Goal: Task Accomplishment & Management: Manage account settings

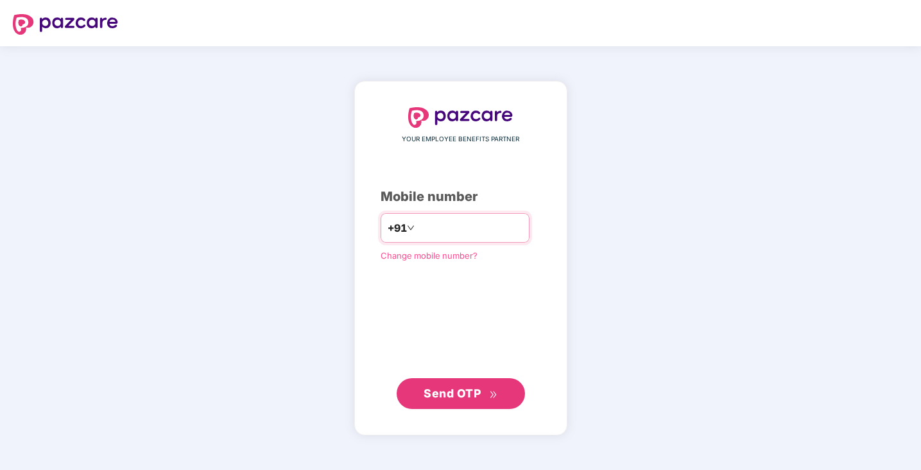
click at [451, 221] on input "number" at bounding box center [469, 228] width 105 height 21
type input "**********"
click at [438, 385] on span "Send OTP" at bounding box center [461, 393] width 74 height 18
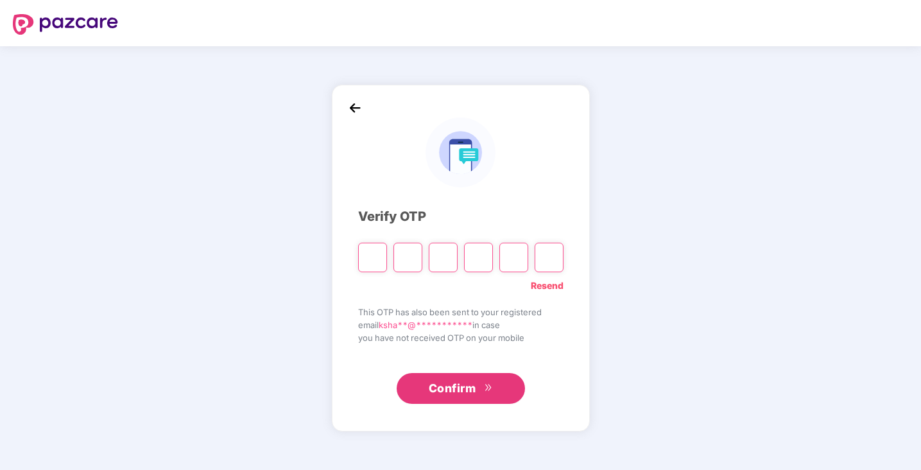
type input "*"
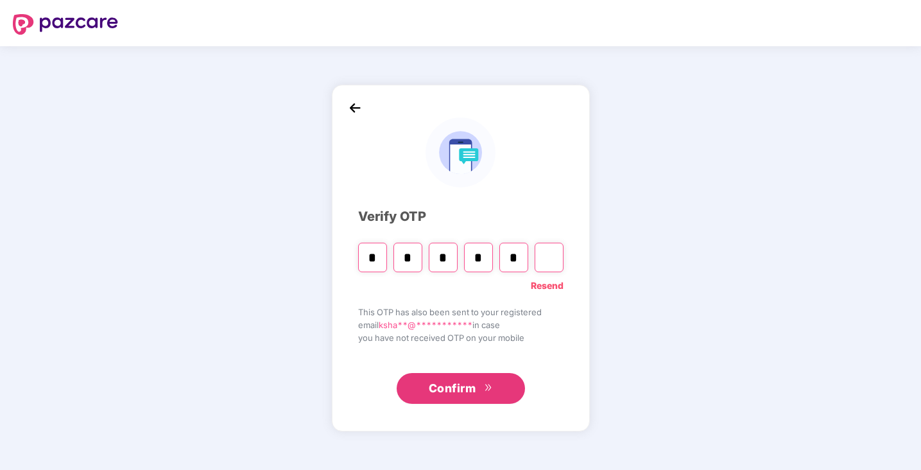
type input "*"
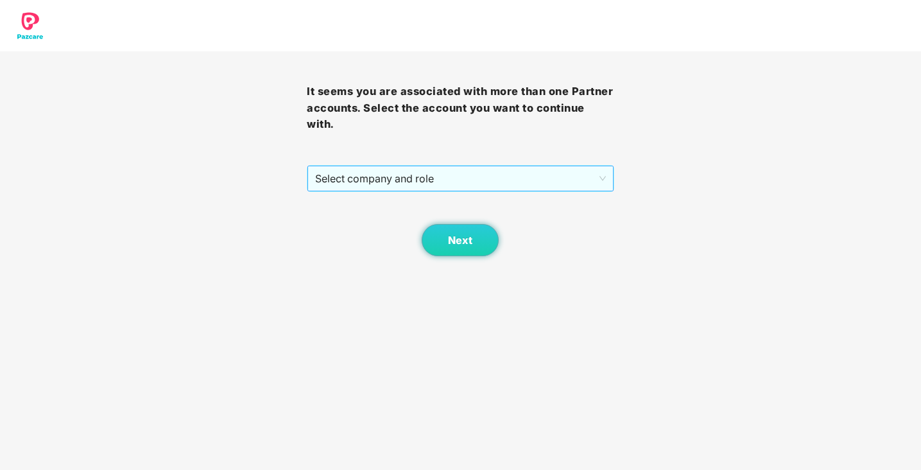
click at [545, 182] on span "Select company and role" at bounding box center [460, 178] width 290 height 24
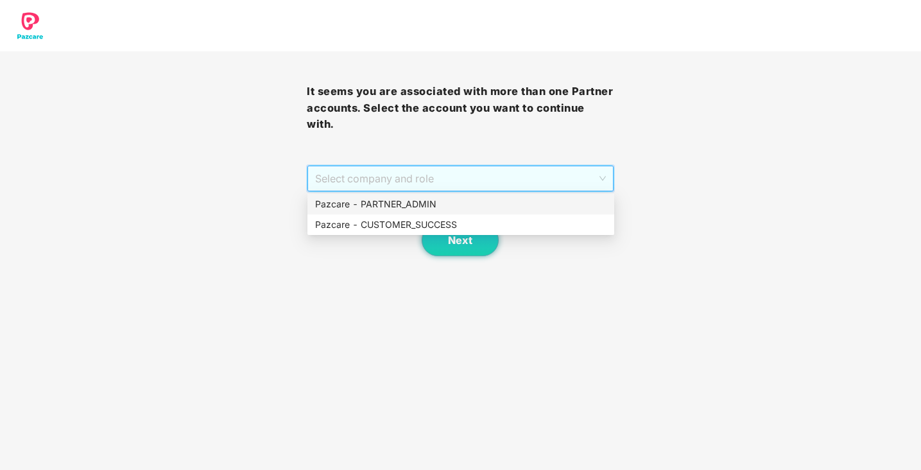
click at [510, 201] on div "Pazcare - PARTNER_ADMIN" at bounding box center [460, 204] width 291 height 14
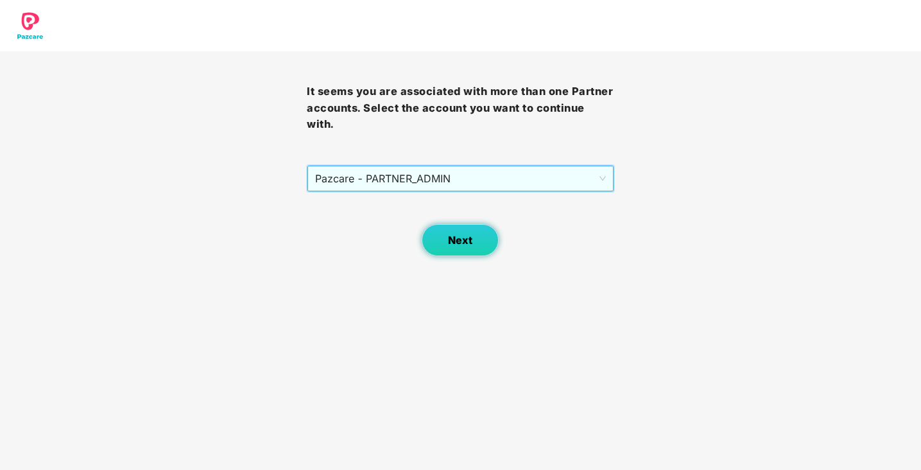
click at [458, 243] on span "Next" at bounding box center [460, 240] width 24 height 12
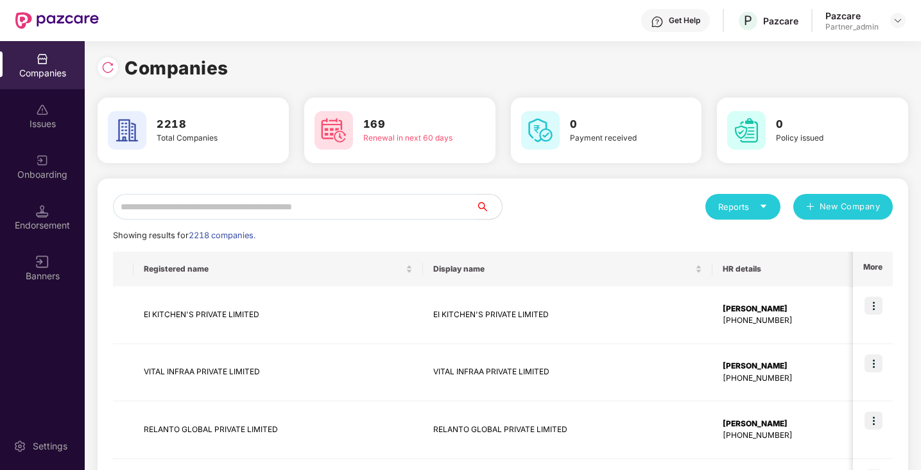
click at [399, 207] on input "text" at bounding box center [294, 207] width 363 height 26
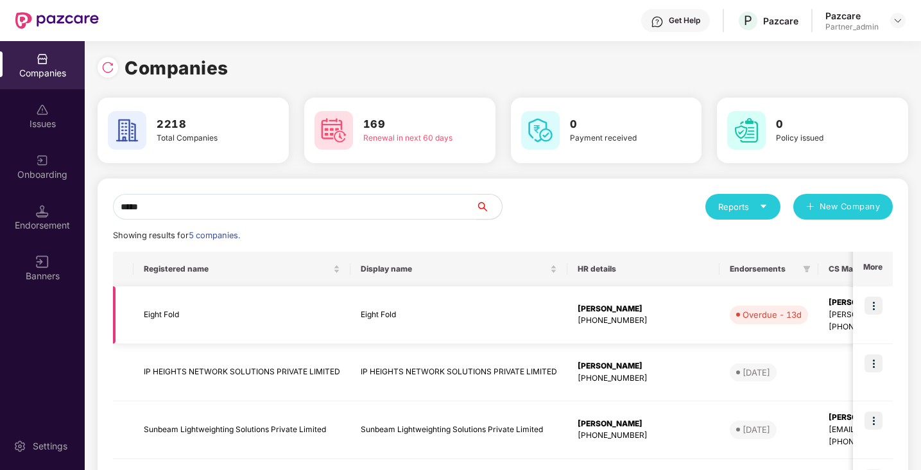
type input "*****"
click at [877, 306] on img at bounding box center [874, 306] width 18 height 18
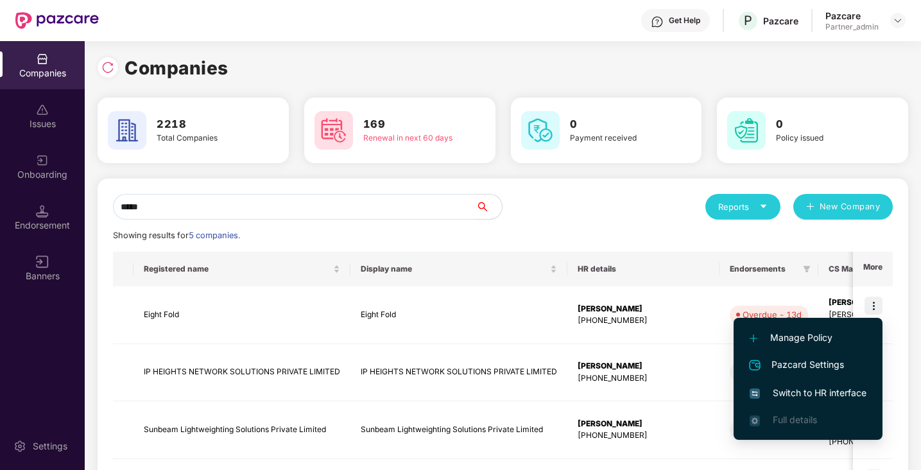
click at [811, 393] on span "Switch to HR interface" at bounding box center [808, 393] width 117 height 14
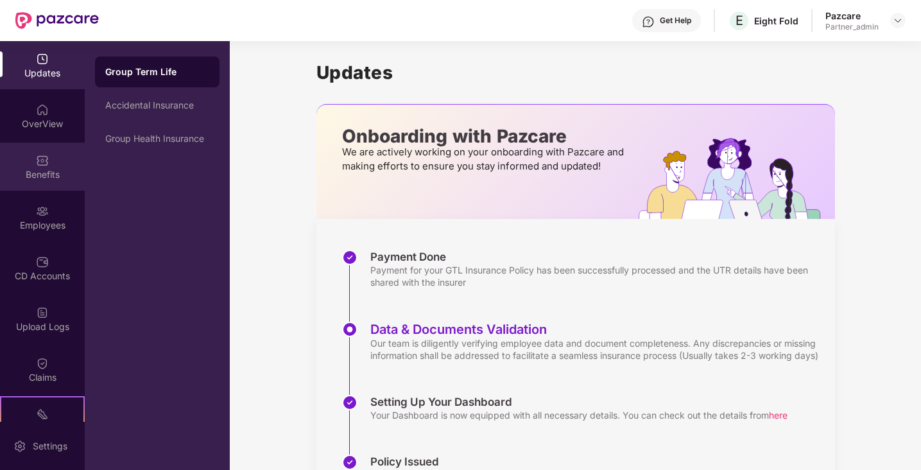
click at [50, 171] on div "Benefits" at bounding box center [42, 174] width 85 height 13
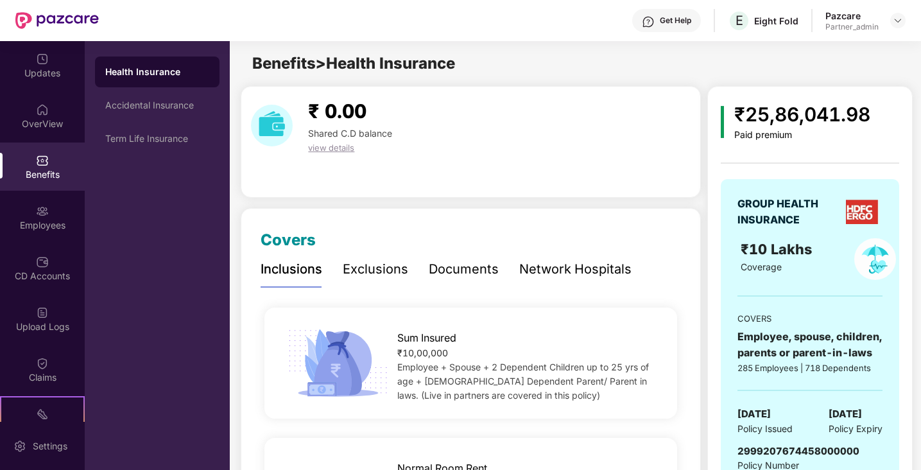
click at [470, 271] on div "Documents" at bounding box center [464, 269] width 70 height 20
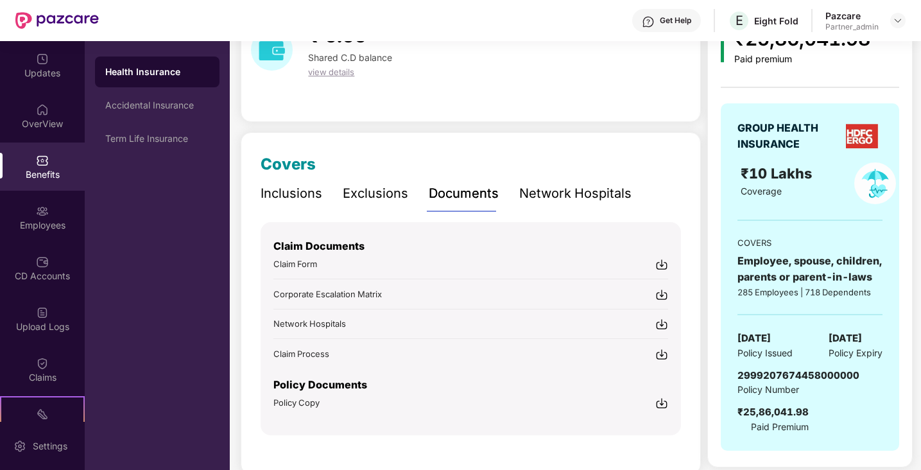
scroll to position [99, 0]
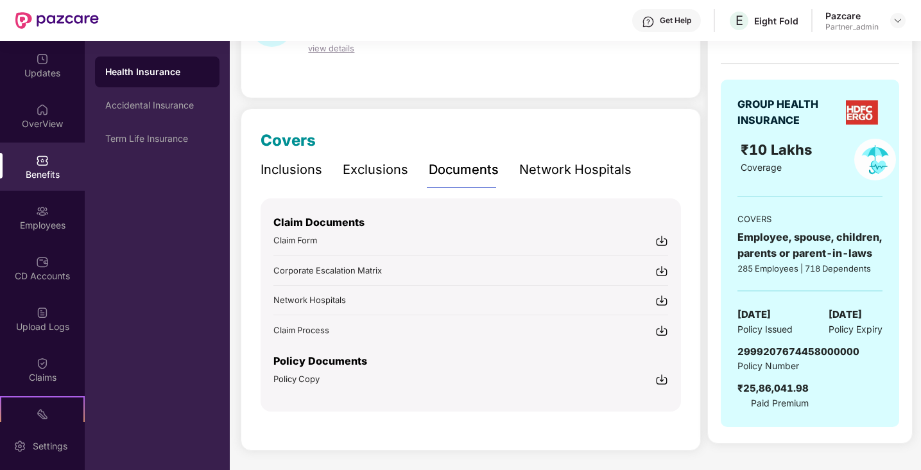
click at [657, 378] on img at bounding box center [661, 379] width 13 height 13
